Goal: Task Accomplishment & Management: Use online tool/utility

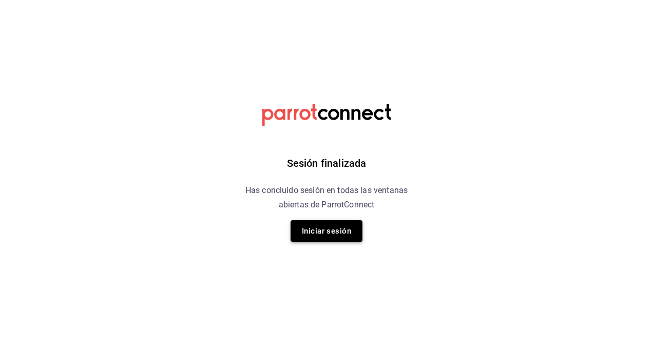
click at [338, 233] on button "Iniciar sesión" at bounding box center [327, 231] width 72 height 22
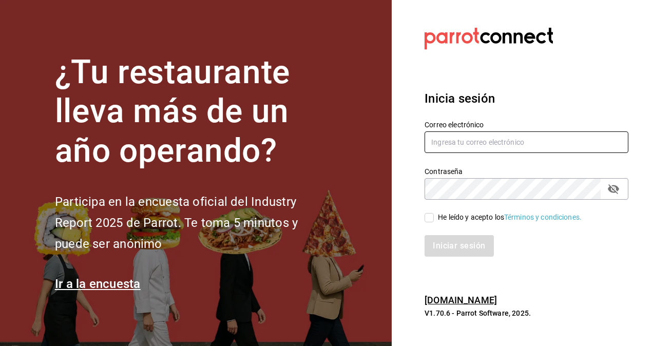
type input "[PERSON_NAME][EMAIL_ADDRESS][PERSON_NAME][DOMAIN_NAME]"
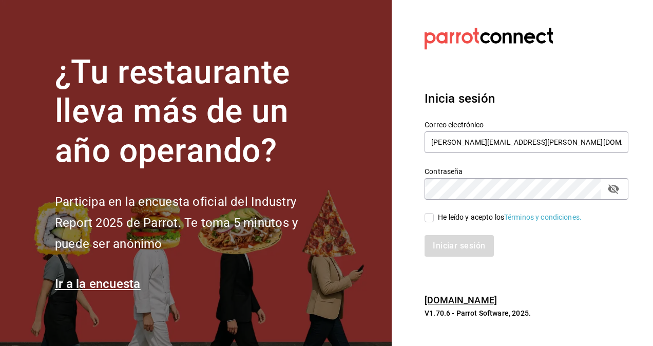
click at [431, 218] on input "He leído y acepto los Términos y condiciones." at bounding box center [429, 217] width 9 height 9
checkbox input "true"
click at [464, 251] on button "Iniciar sesión" at bounding box center [460, 246] width 70 height 22
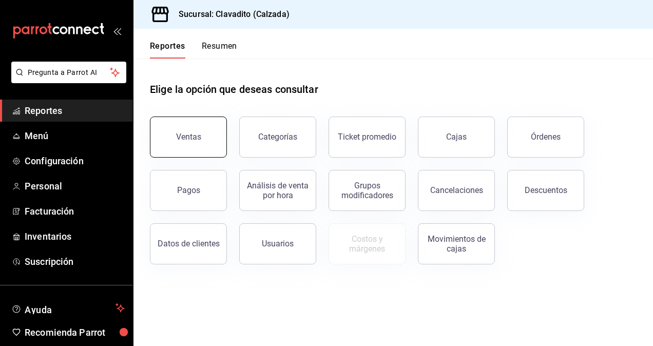
click at [192, 132] on div "Ventas" at bounding box center [188, 137] width 25 height 10
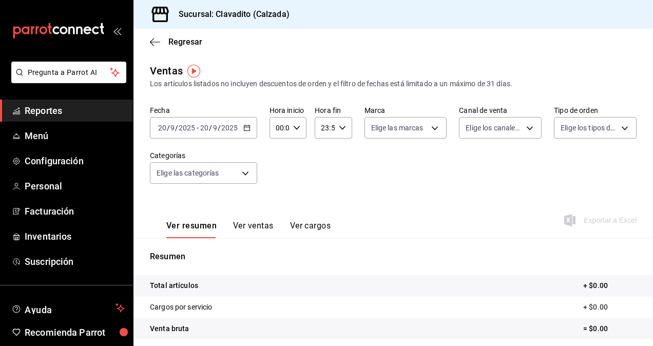
click at [251, 136] on div "2025-09-20 20 / 9 / 2025 - 2025-09-20 20 / 9 / 2025" at bounding box center [203, 128] width 107 height 22
click at [246, 124] on icon "button" at bounding box center [246, 127] width 7 height 7
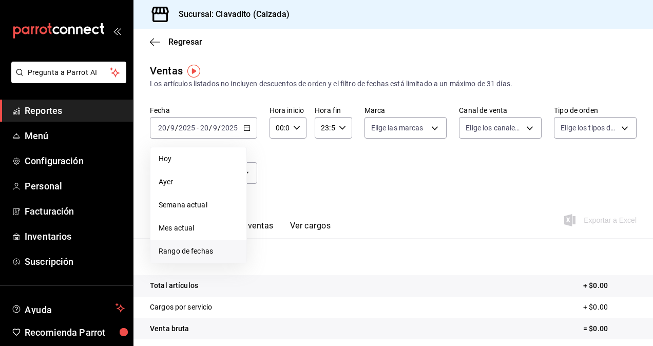
click at [183, 249] on span "Rango de fechas" at bounding box center [199, 251] width 80 height 11
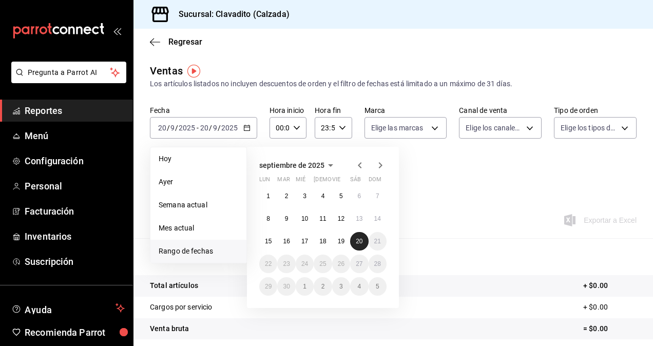
click at [363, 239] on abbr "20" at bounding box center [359, 241] width 7 height 7
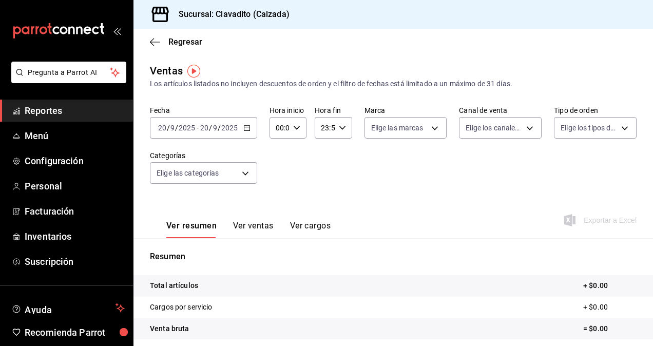
click at [248, 129] on icon "button" at bounding box center [246, 127] width 7 height 7
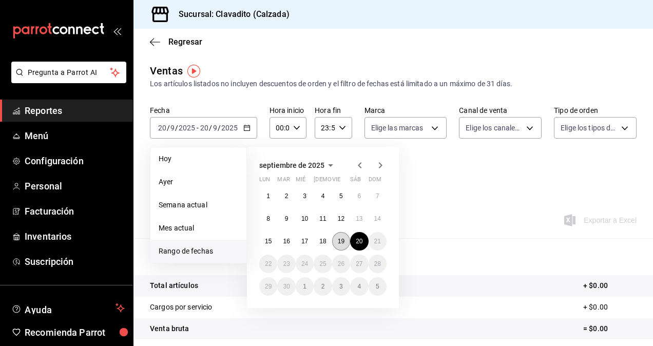
click at [338, 236] on button "19" at bounding box center [341, 241] width 18 height 18
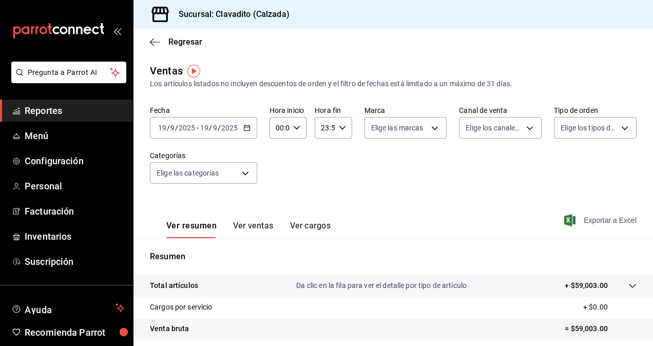
click at [609, 219] on span "Exportar a Excel" at bounding box center [601, 220] width 70 height 12
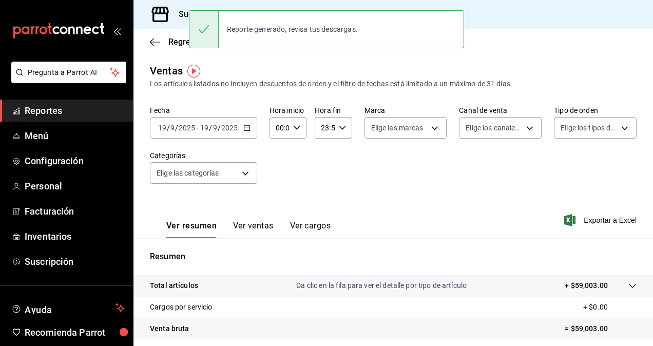
click at [248, 128] on icon "button" at bounding box center [246, 127] width 7 height 7
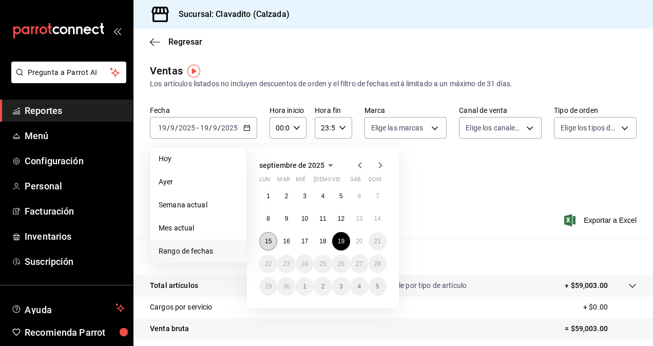
click at [270, 242] on abbr "15" at bounding box center [268, 241] width 7 height 7
click at [339, 243] on abbr "19" at bounding box center [341, 241] width 7 height 7
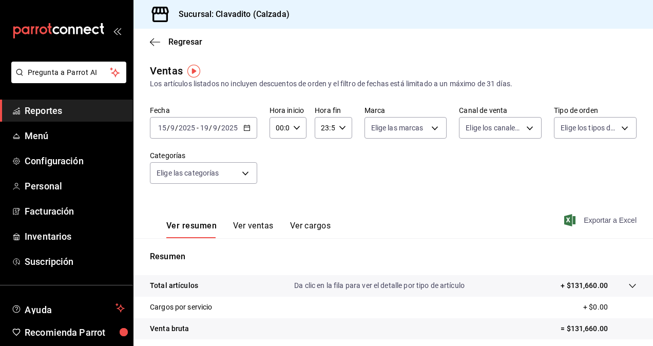
click at [586, 221] on span "Exportar a Excel" at bounding box center [601, 220] width 70 height 12
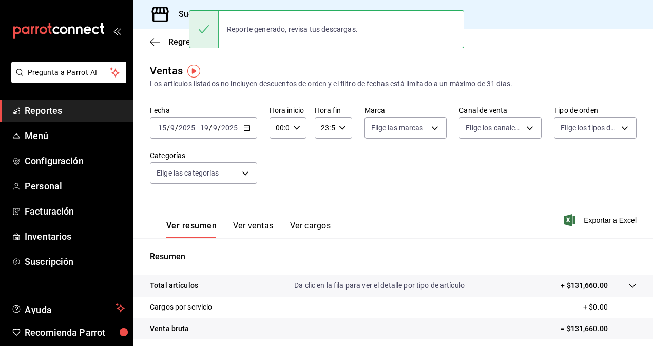
click at [311, 168] on div "Fecha 2025-09-15 15 / 9 / 2025 - 2025-09-19 19 / 9 / 2025 Hora inicio 00:00 Hor…" at bounding box center [393, 151] width 487 height 90
